Goal: Information Seeking & Learning: Understand process/instructions

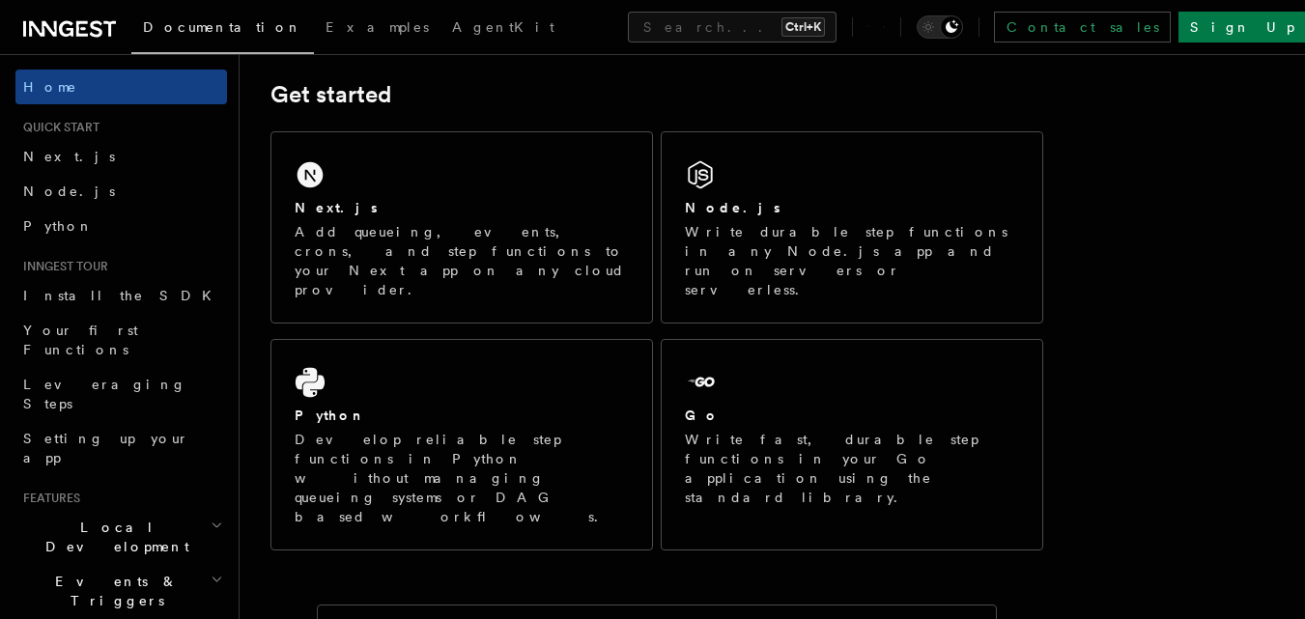
scroll to position [290, 0]
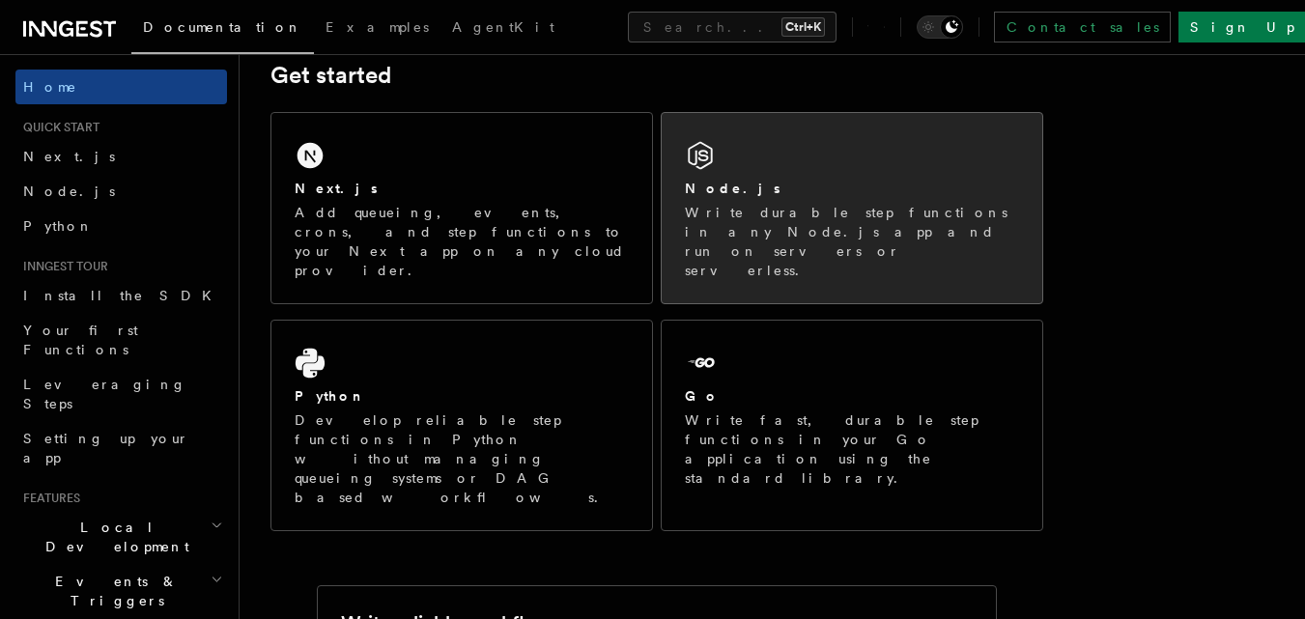
click at [718, 153] on div "Node.js Write durable step functions in any Node.js app and run on servers or s…" at bounding box center [852, 208] width 381 height 190
click at [719, 153] on div "Node.js Write durable step functions in any Node.js app and run on servers or s…" at bounding box center [852, 208] width 381 height 190
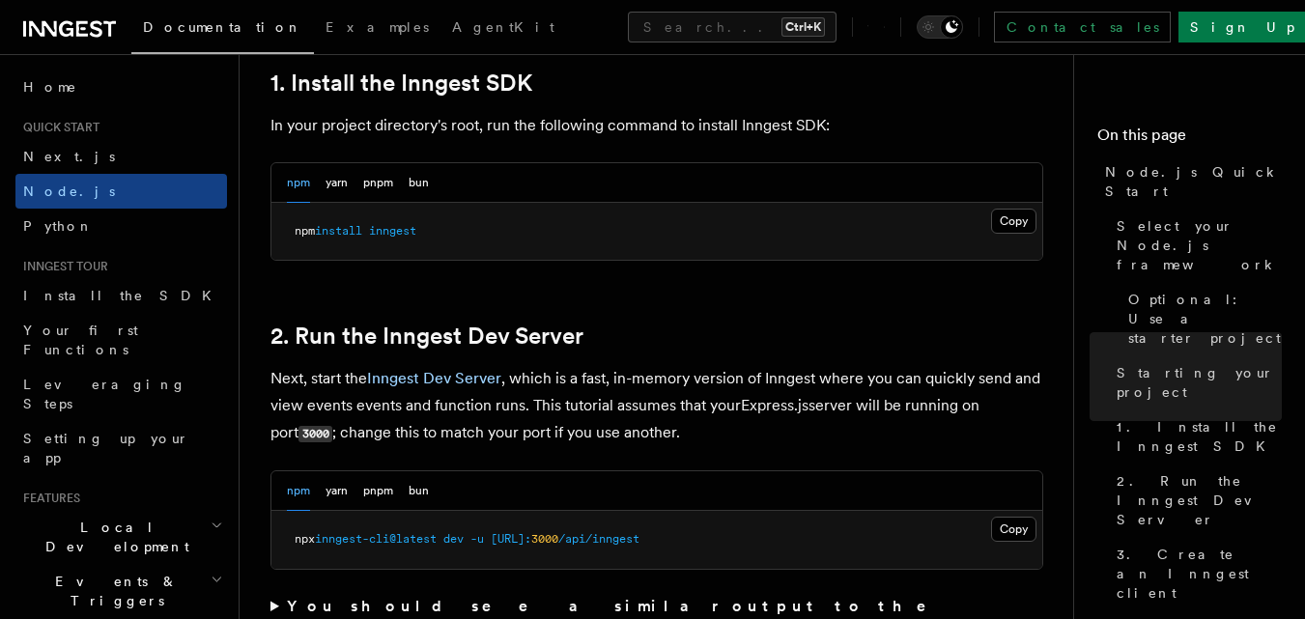
scroll to position [1256, 0]
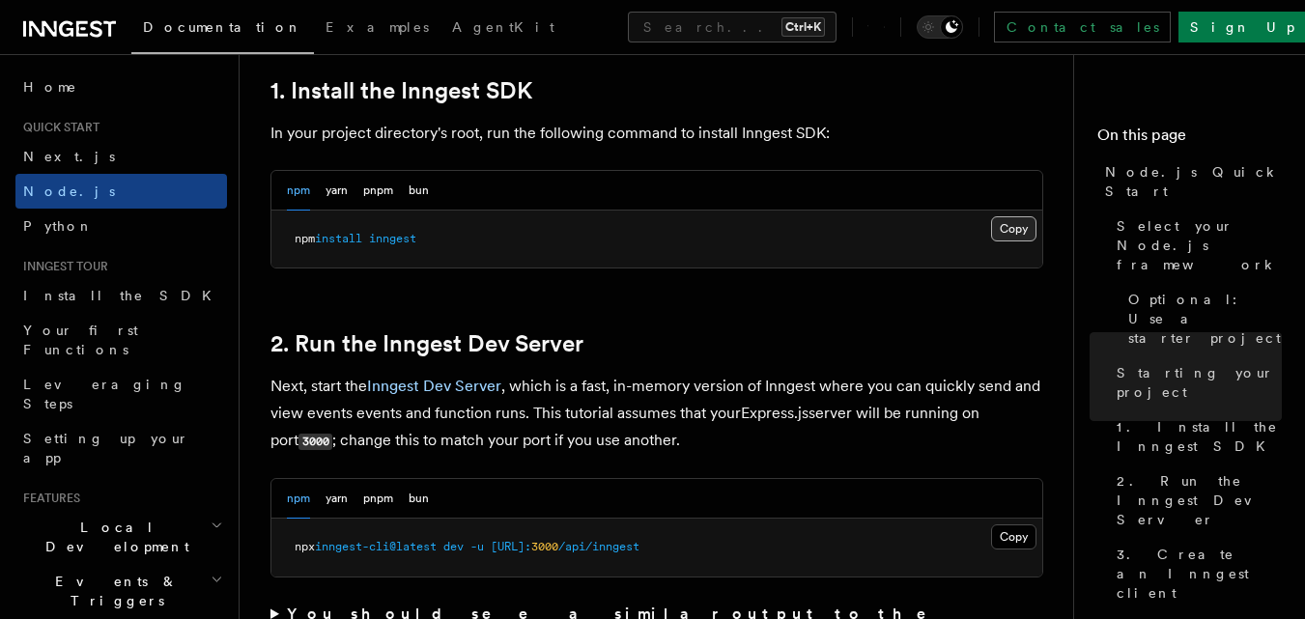
click at [1016, 235] on button "Copy Copied" at bounding box center [1013, 228] width 45 height 25
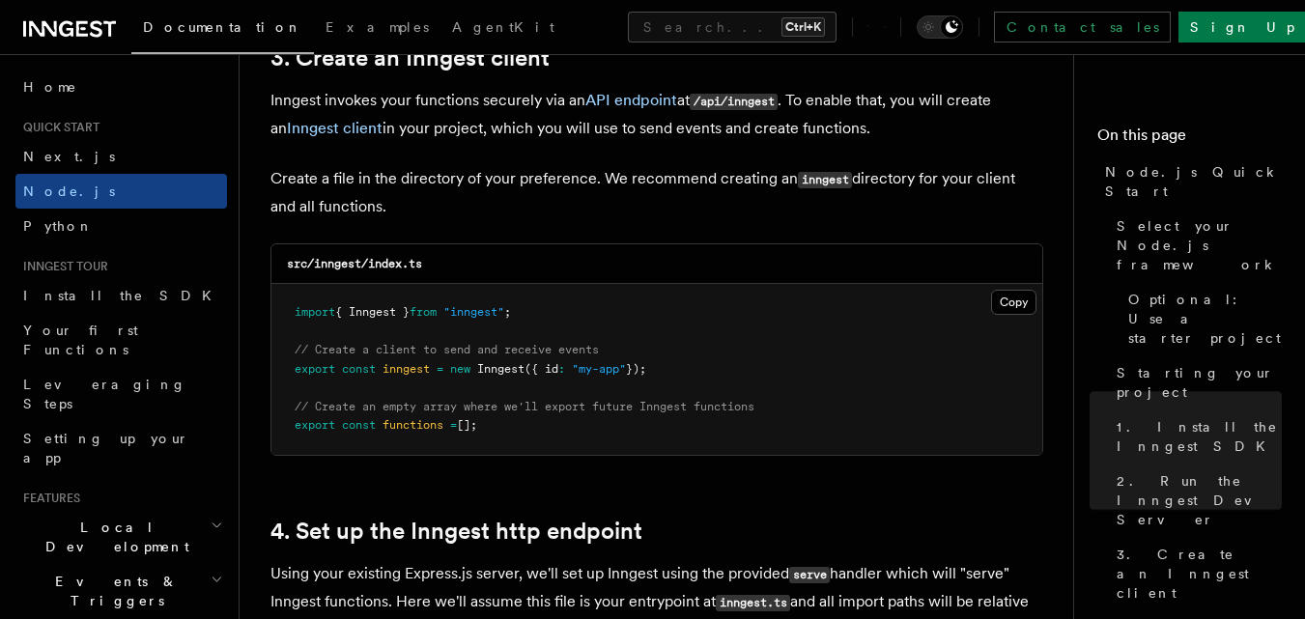
scroll to position [2512, 0]
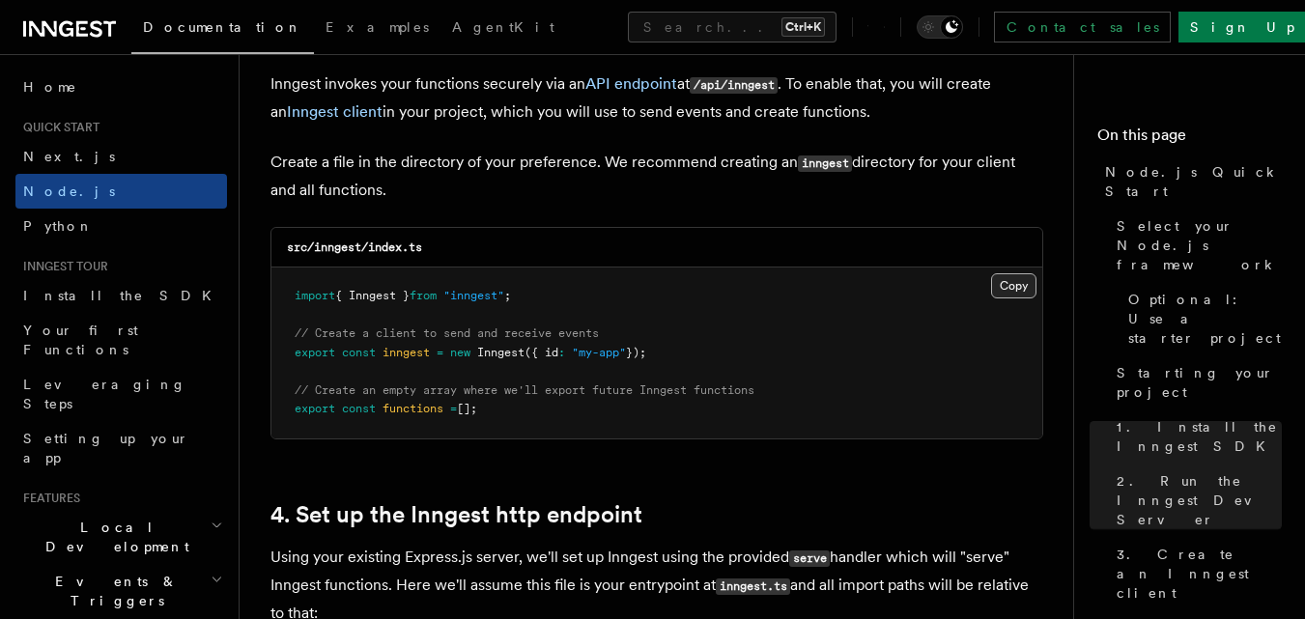
click at [1008, 281] on button "Copy Copied" at bounding box center [1013, 285] width 45 height 25
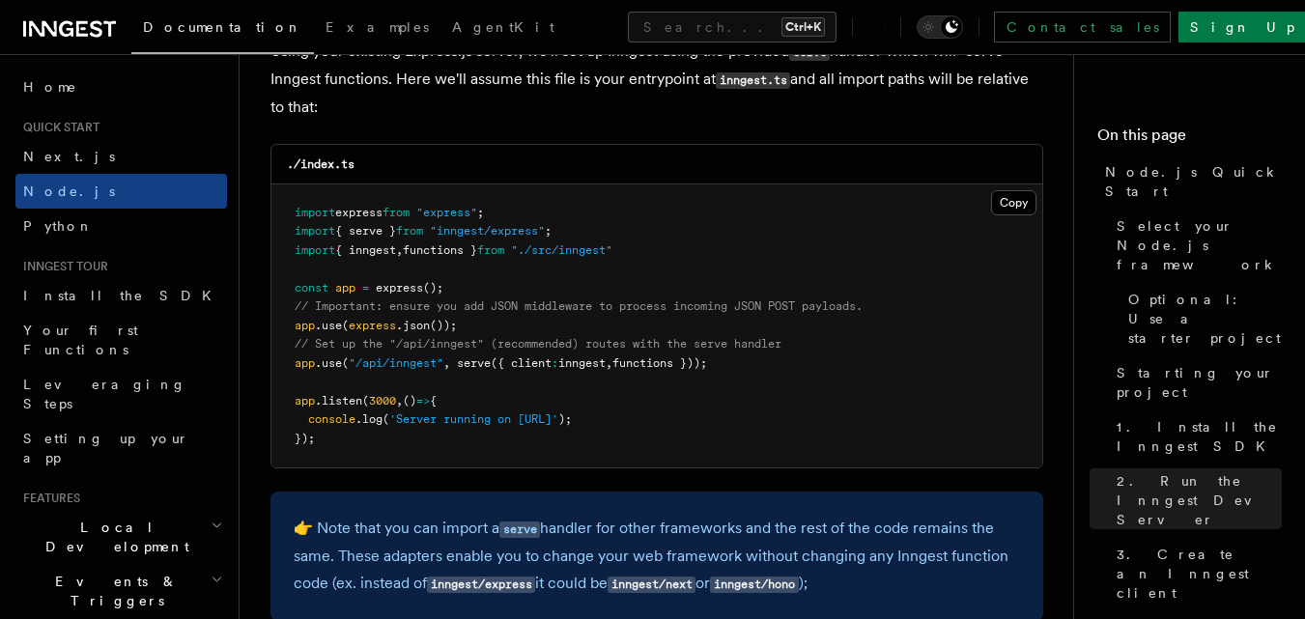
scroll to position [3027, 0]
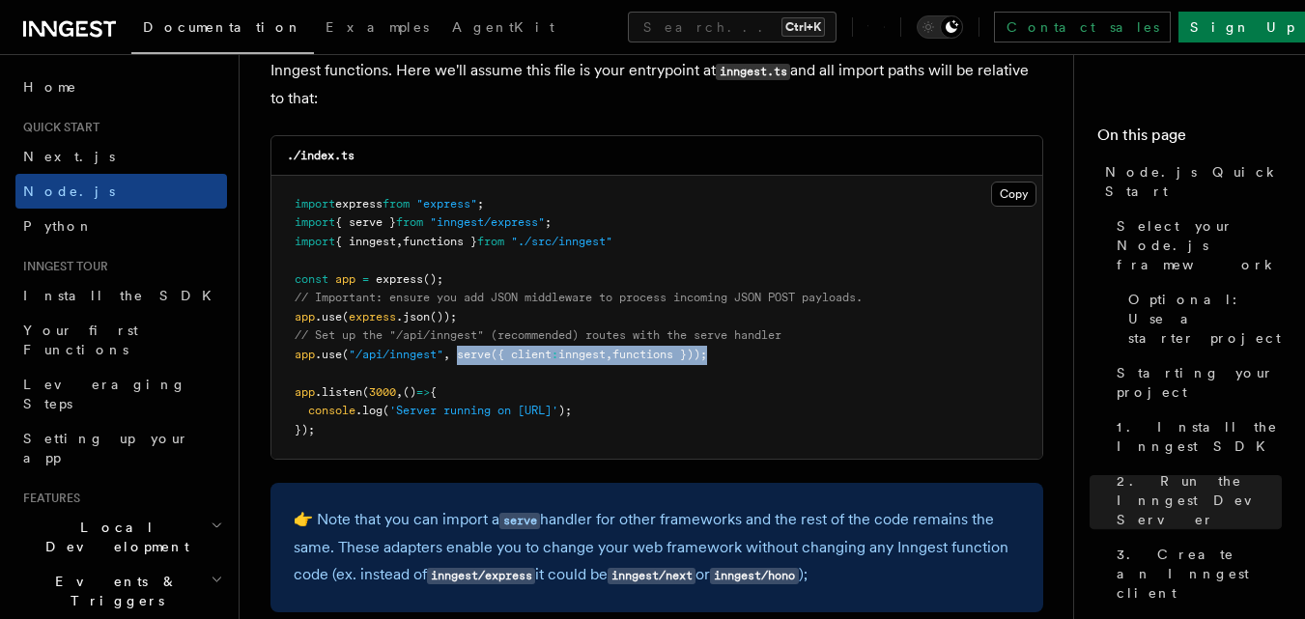
drag, startPoint x: 470, startPoint y: 353, endPoint x: 725, endPoint y: 348, distance: 255.2
click at [707, 348] on span "app .use ( "/api/inngest" , serve ({ client : inngest , functions }));" at bounding box center [501, 355] width 413 height 14
copy span "serve ({ client : inngest , functions }))"
click at [884, 312] on pre "import express from "express" ; import { serve } from "inngest/express" ; impor…" at bounding box center [657, 318] width 771 height 284
